Goal: Navigation & Orientation: Understand site structure

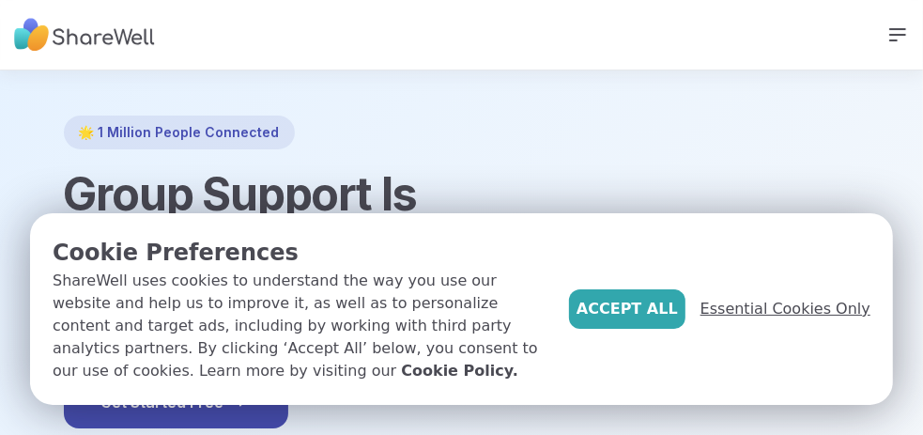
click at [794, 320] on span "Essential Cookies Only" at bounding box center [785, 308] width 170 height 23
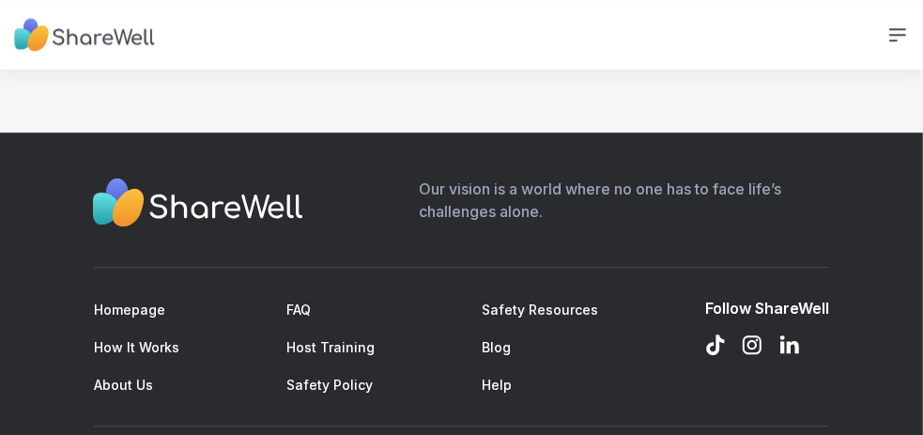
scroll to position [2820, 0]
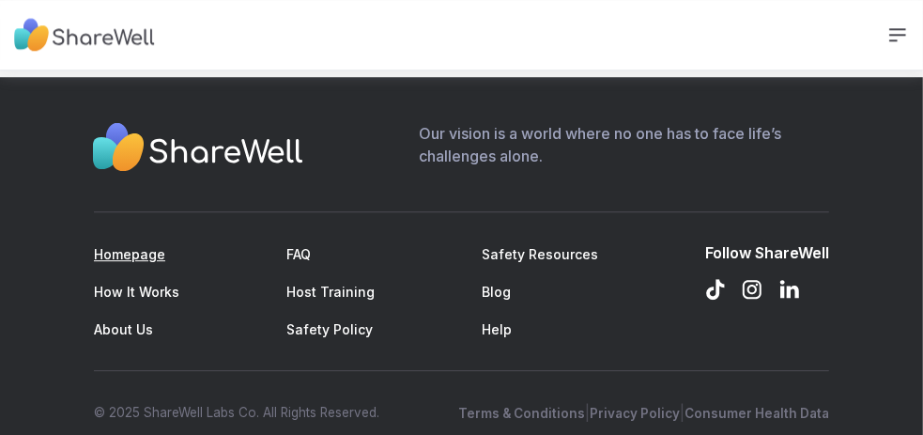
click at [138, 246] on link "Homepage" at bounding box center [129, 254] width 71 height 16
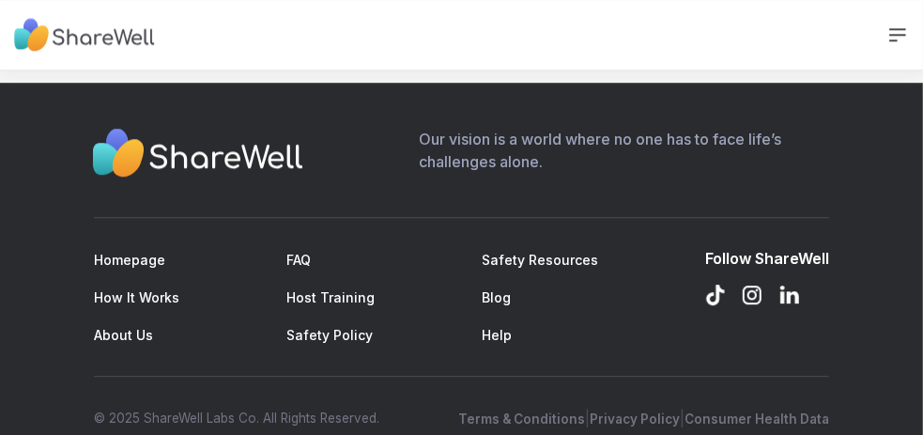
scroll to position [2820, 0]
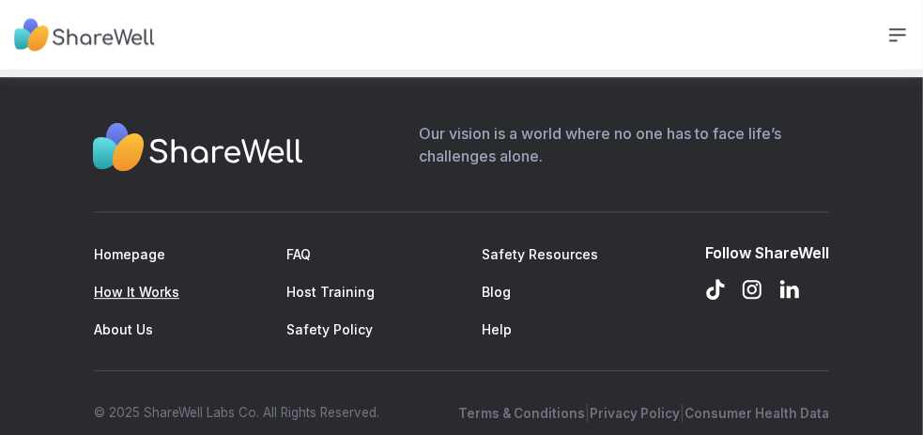
click at [172, 283] on link "How It Works" at bounding box center [136, 291] width 85 height 16
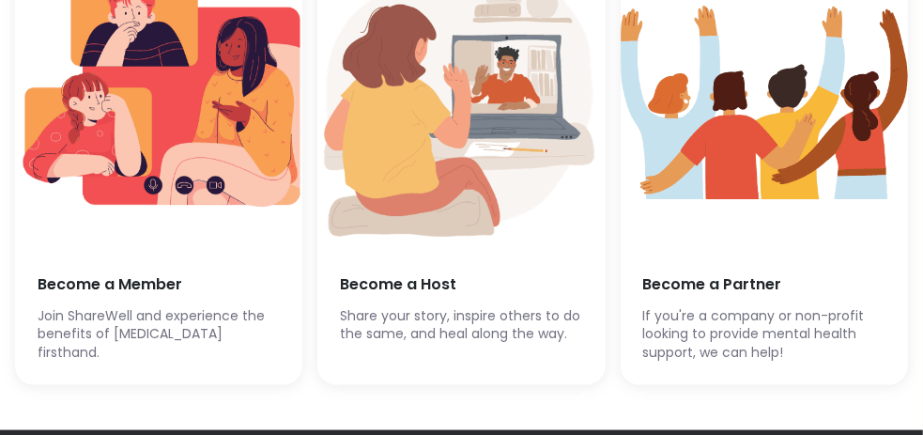
scroll to position [4881, 0]
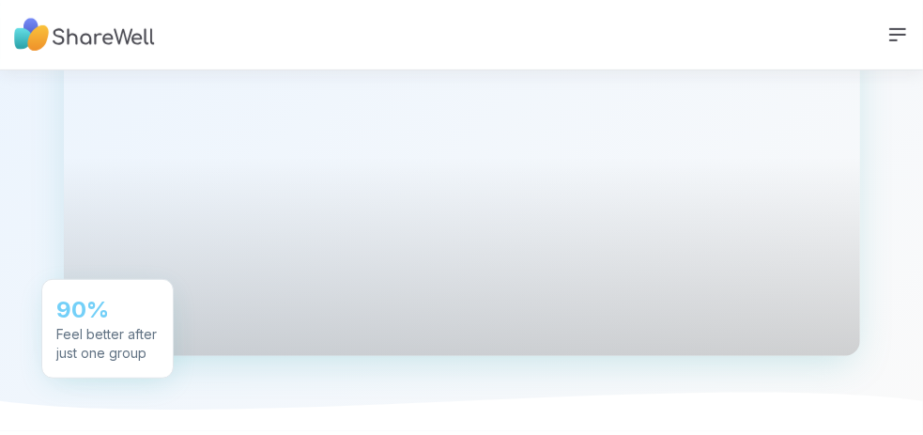
scroll to position [114, 0]
